Goal: Use online tool/utility: Utilize a website feature to perform a specific function

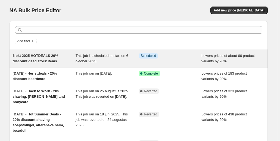
click at [103, 57] on span "This job is scheduled to start on 6 oktober 2025." at bounding box center [102, 59] width 53 height 10
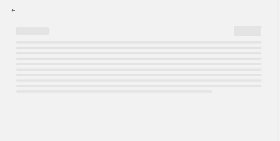
select select "percentage"
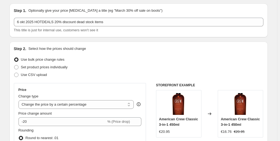
scroll to position [2, 0]
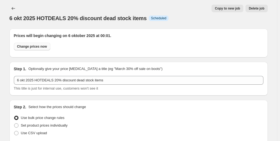
click at [41, 44] on span "Change prices now" at bounding box center [32, 46] width 30 height 4
radio input "true"
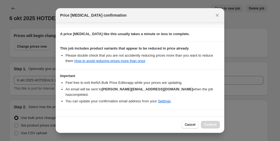
scroll to position [88, 0]
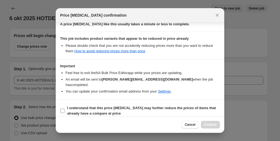
click at [62, 109] on input "I understand that this price [MEDICAL_DATA] may further reduce the prices of it…" at bounding box center [62, 111] width 4 height 4
checkbox input "true"
click at [212, 124] on span "Confirm" at bounding box center [210, 124] width 13 height 4
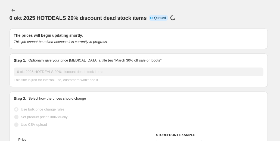
scroll to position [2, 0]
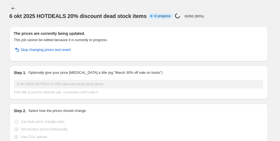
select select "percentage"
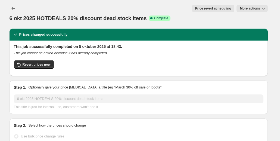
scroll to position [0, 0]
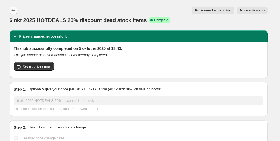
click at [13, 9] on icon "Price change jobs" at bounding box center [13, 10] width 5 height 5
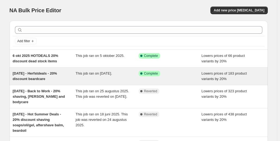
click at [125, 74] on div "This job ran on [DATE]." at bounding box center [107, 76] width 63 height 11
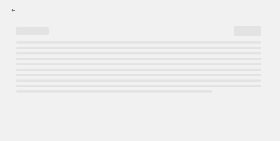
select select "percentage"
select select "collection"
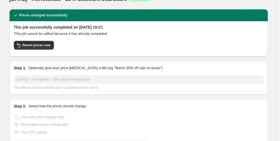
scroll to position [27, 0]
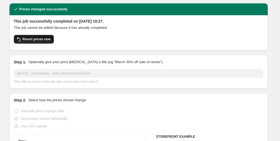
click at [39, 37] on span "Revert prices now" at bounding box center [37, 39] width 28 height 4
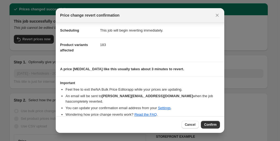
scroll to position [10, 0]
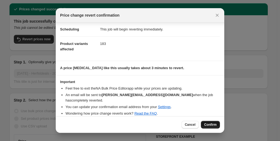
click at [208, 123] on span "Confirm" at bounding box center [210, 124] width 13 height 4
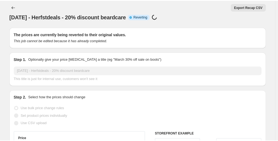
scroll to position [0, 0]
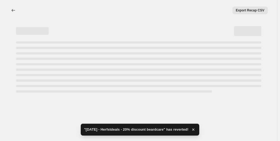
select select "percentage"
select select "collection"
